Goal: Navigation & Orientation: Find specific page/section

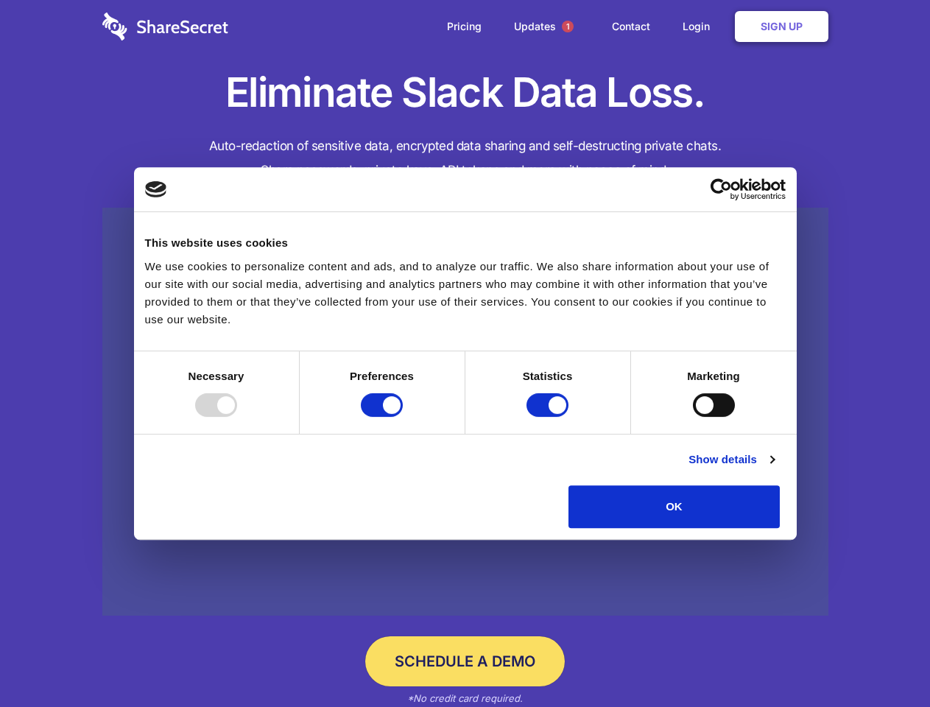
click at [237, 417] on div at bounding box center [216, 405] width 42 height 24
click at [403, 417] on input "Preferences" at bounding box center [382, 405] width 42 height 24
checkbox input "false"
click at [549, 417] on input "Statistics" at bounding box center [548, 405] width 42 height 24
checkbox input "false"
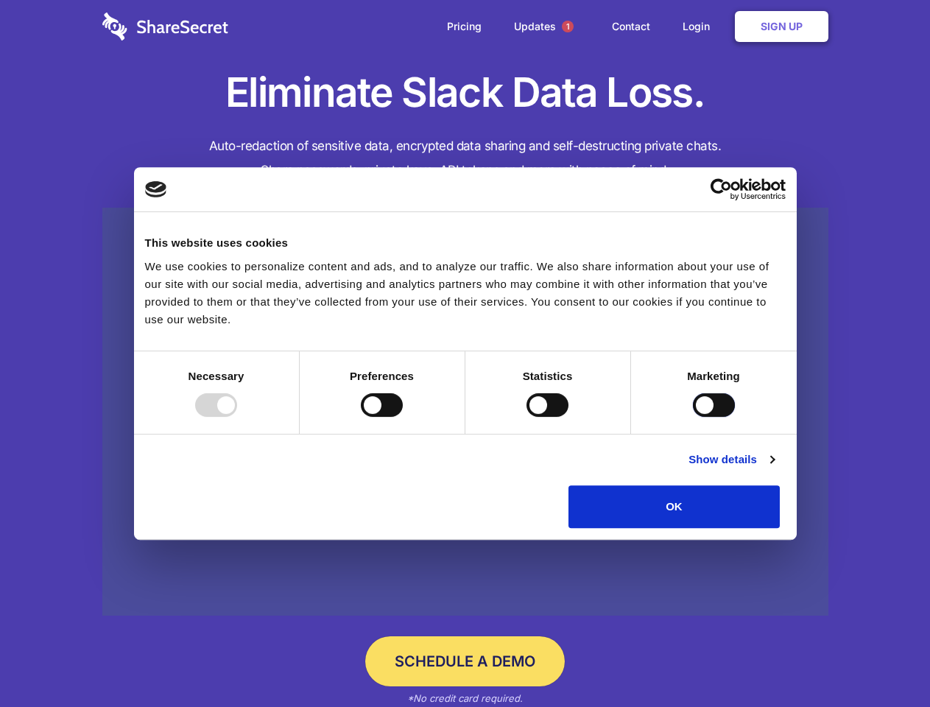
click at [693, 417] on input "Marketing" at bounding box center [714, 405] width 42 height 24
checkbox input "true"
click at [774, 468] on link "Show details" at bounding box center [731, 460] width 85 height 18
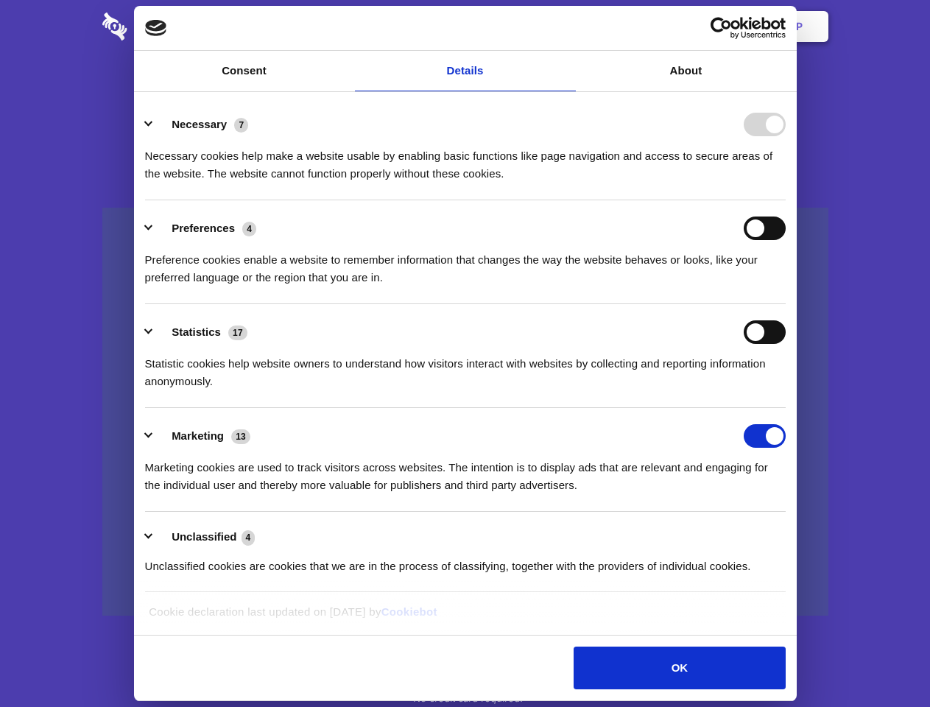
click at [786, 183] on div "Necessary cookies help make a website usable by enabling basic functions like p…" at bounding box center [465, 159] width 641 height 46
click at [567, 27] on span "1" at bounding box center [568, 27] width 12 height 12
